Goal: Check status: Check status

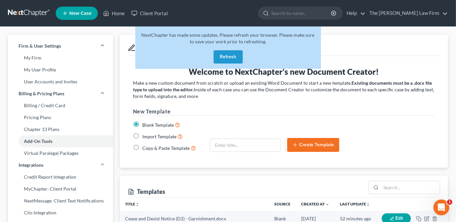
click at [226, 53] on button "Refresh" at bounding box center [228, 56] width 29 height 13
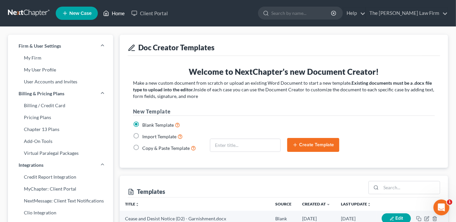
click at [120, 13] on link "Home" at bounding box center [114, 13] width 28 height 12
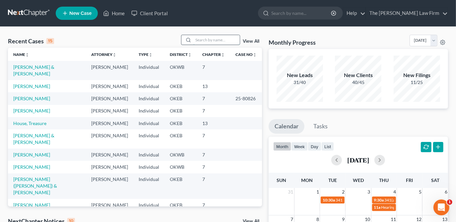
click at [206, 43] on input "search" at bounding box center [216, 40] width 46 height 10
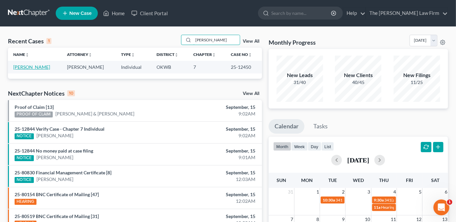
type input "[PERSON_NAME]"
click at [28, 67] on link "[PERSON_NAME]" at bounding box center [31, 67] width 37 height 6
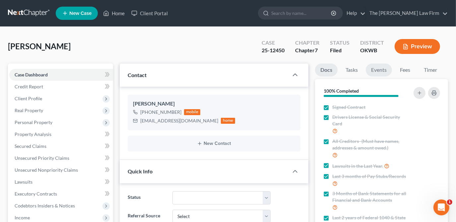
scroll to position [994, 0]
click at [377, 71] on link "Events" at bounding box center [379, 70] width 26 height 13
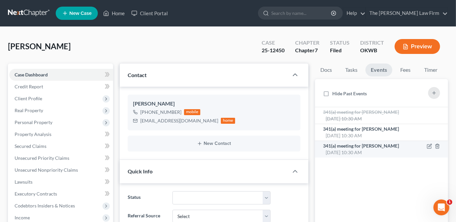
click at [369, 144] on span "341(a) meeting for [PERSON_NAME]" at bounding box center [361, 146] width 76 height 6
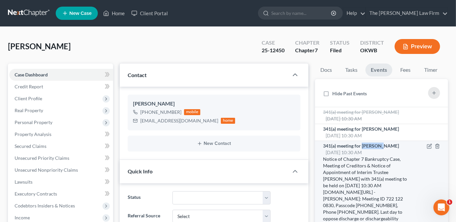
click at [369, 144] on span "341(a) meeting for [PERSON_NAME]" at bounding box center [361, 146] width 76 height 6
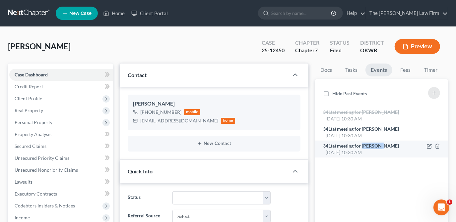
drag, startPoint x: 369, startPoint y: 144, endPoint x: 410, endPoint y: 148, distance: 41.3
click at [410, 148] on div "341(a) meeting for [PERSON_NAME] [DATE] 10:30 AM Notice of Chapter 7 Bankruptcy…" at bounding box center [366, 149] width 93 height 13
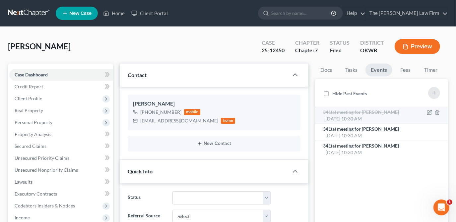
click at [418, 117] on div at bounding box center [427, 115] width 31 height 13
click at [429, 114] on icon "button" at bounding box center [429, 112] width 5 height 5
select select "Days"
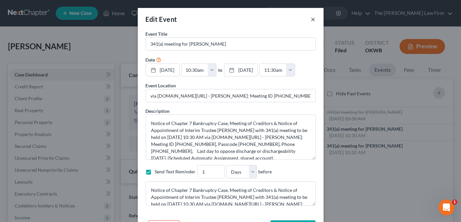
click at [311, 20] on button "×" at bounding box center [313, 19] width 5 height 8
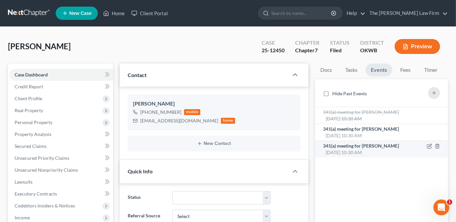
click at [345, 151] on span "[DATE] 10:30 AM" at bounding box center [344, 153] width 36 height 6
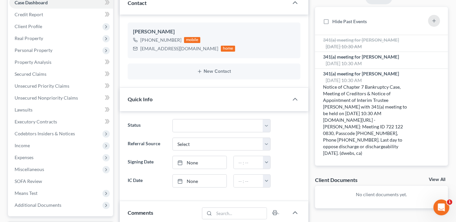
scroll to position [100, 0]
